Goal: Task Accomplishment & Management: Use online tool/utility

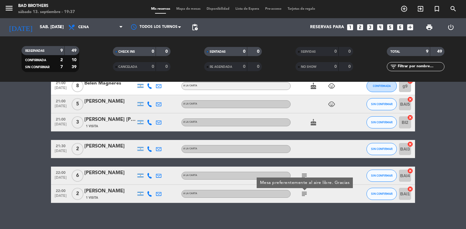
scroll to position [108, 0]
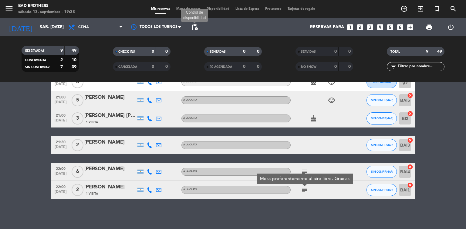
click at [195, 26] on span "pending_actions" at bounding box center [194, 27] width 7 height 7
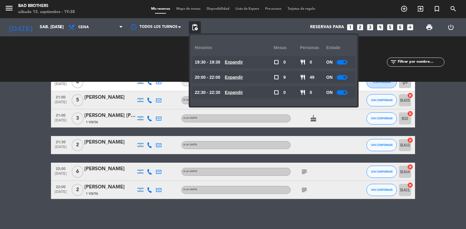
click at [340, 62] on div at bounding box center [342, 62] width 11 height 5
click at [342, 76] on div at bounding box center [342, 77] width 11 height 5
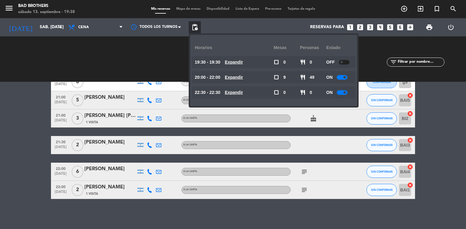
click at [342, 76] on div at bounding box center [342, 77] width 11 height 5
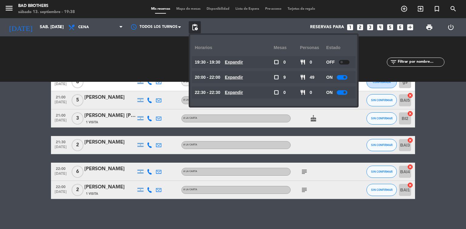
click at [342, 76] on div at bounding box center [342, 77] width 11 height 5
click at [341, 92] on div at bounding box center [342, 92] width 11 height 5
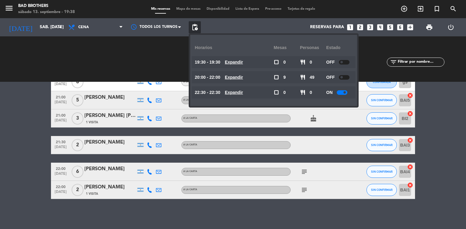
click at [341, 92] on div at bounding box center [342, 92] width 11 height 5
click at [341, 92] on span at bounding box center [341, 92] width 2 height 2
click at [199, 24] on span "pending_actions" at bounding box center [195, 27] width 12 height 12
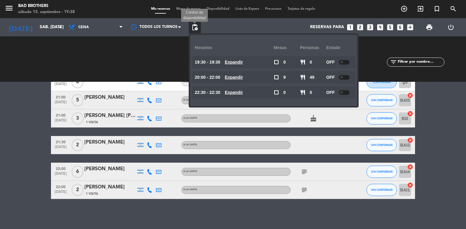
click at [197, 28] on span "pending_actions" at bounding box center [194, 27] width 7 height 7
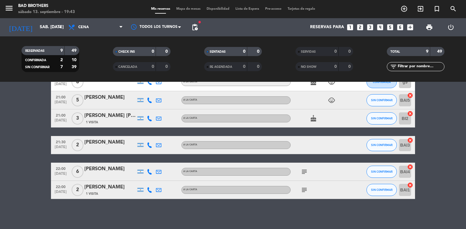
scroll to position [132, 0]
